Goal: Find specific page/section: Locate a particular part of the current website

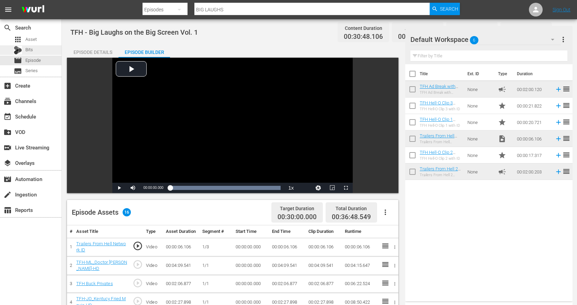
scroll to position [61, 0]
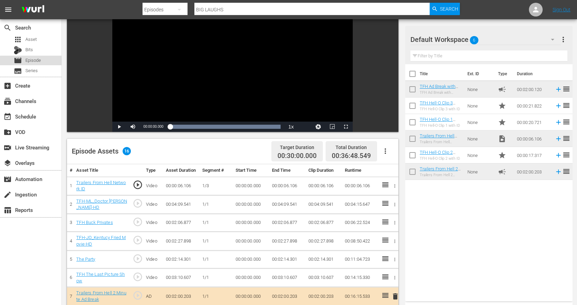
click at [37, 57] on span "Episode" at bounding box center [32, 60] width 15 height 7
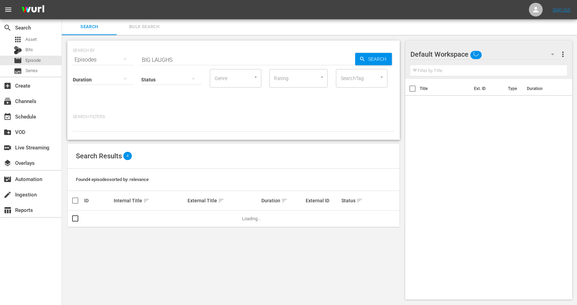
scroll to position [1, 0]
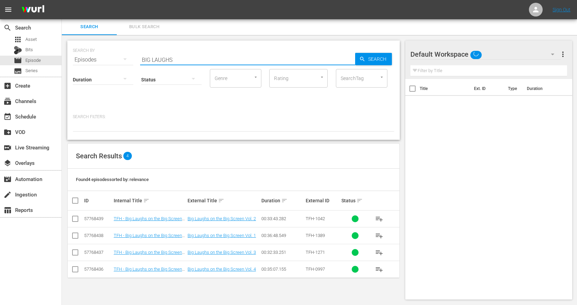
click at [176, 61] on input "BIG LAUGHS" at bounding box center [247, 60] width 215 height 16
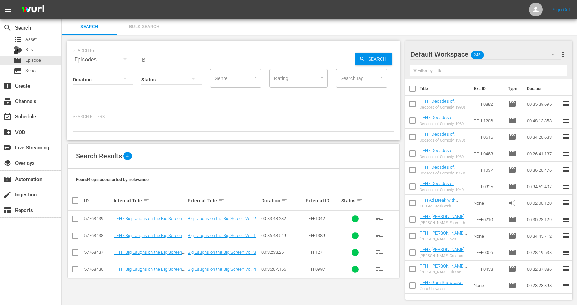
type input "B"
type input "sex talk"
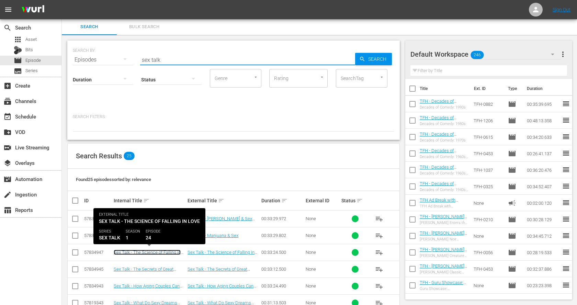
click at [145, 250] on link "Sex Talk - The Science of Falling in Love (S1E24)" at bounding box center [147, 255] width 67 height 10
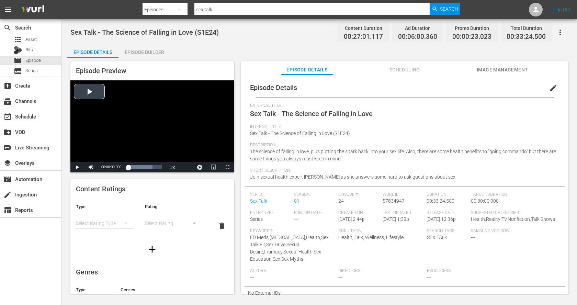
click at [91, 93] on div "Video Player" at bounding box center [152, 121] width 164 height 82
click at [77, 167] on span "Video Player" at bounding box center [77, 167] width 0 height 0
